Goal: Task Accomplishment & Management: Manage account settings

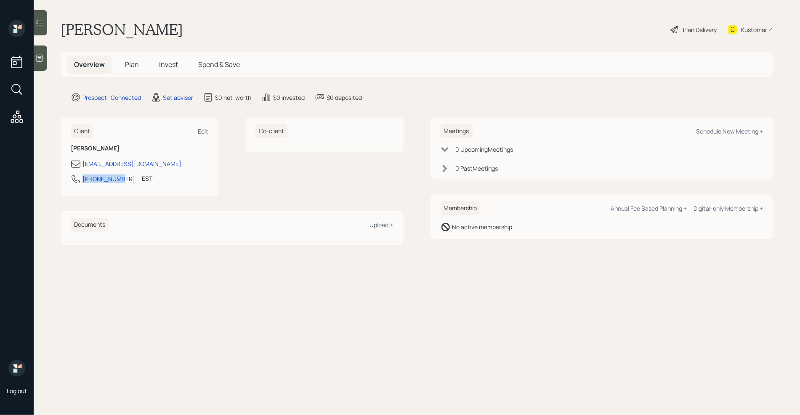
drag, startPoint x: 117, startPoint y: 180, endPoint x: 82, endPoint y: 173, distance: 35.3
click at [82, 173] on div "thelmacooper94@gmail.com 517-643-1805 EST Currently 12:48 PM" at bounding box center [140, 174] width 138 height 30
click at [110, 203] on div "Client Edit Thelma Cooper thelmacooper94@gmail.com 517-643-1805 EST Currently 1…" at bounding box center [232, 180] width 343 height 127
click at [99, 179] on div "517-643-1805" at bounding box center [109, 178] width 53 height 9
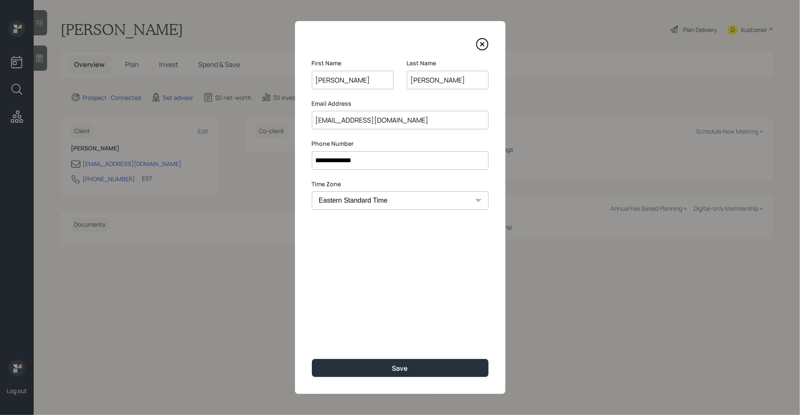
drag, startPoint x: 400, startPoint y: 158, endPoint x: 302, endPoint y: 171, distance: 99.3
click at [302, 171] on div "**********" at bounding box center [400, 207] width 211 height 373
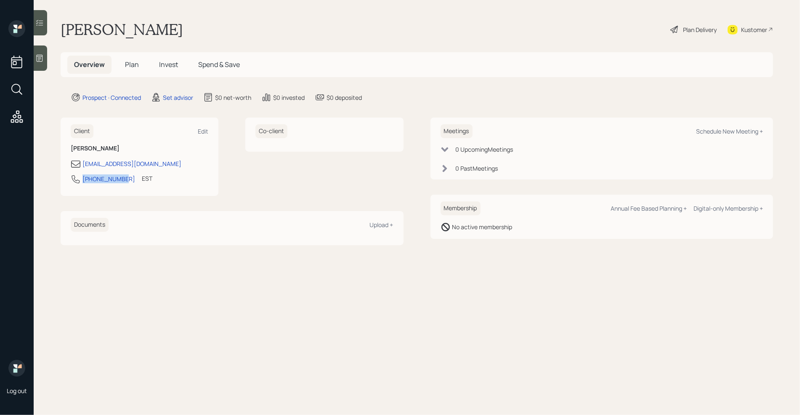
drag, startPoint x: 122, startPoint y: 180, endPoint x: 77, endPoint y: 181, distance: 45.1
click at [77, 181] on div "517-643-1805 EST Currently 12:48 PM" at bounding box center [140, 181] width 138 height 15
copy div "517-643-1805"
click at [732, 131] on div "Schedule New Meeting +" at bounding box center [729, 131] width 67 height 8
select select "round-robin"
